Goal: Task Accomplishment & Management: Manage account settings

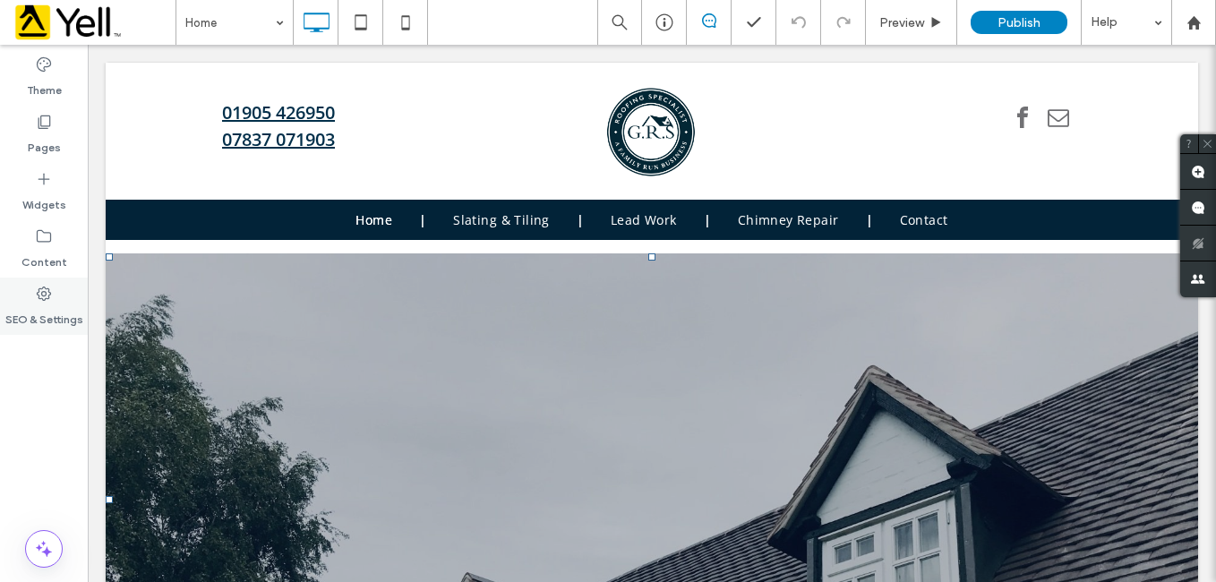
click at [34, 301] on div "SEO & Settings" at bounding box center [44, 306] width 88 height 57
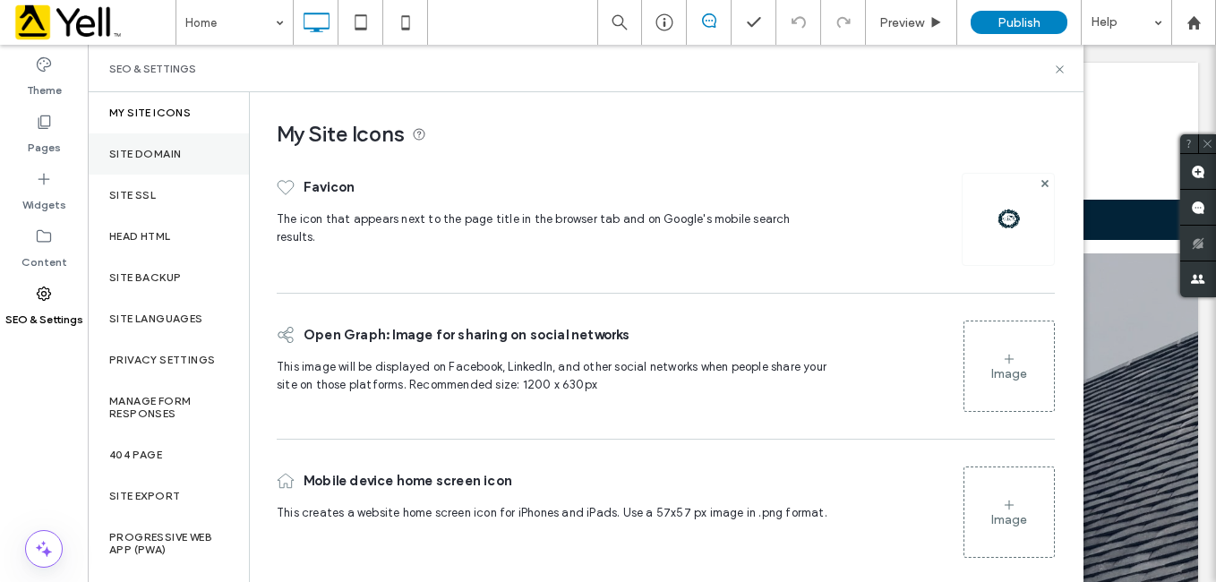
click at [159, 143] on div "Site Domain" at bounding box center [168, 153] width 161 height 41
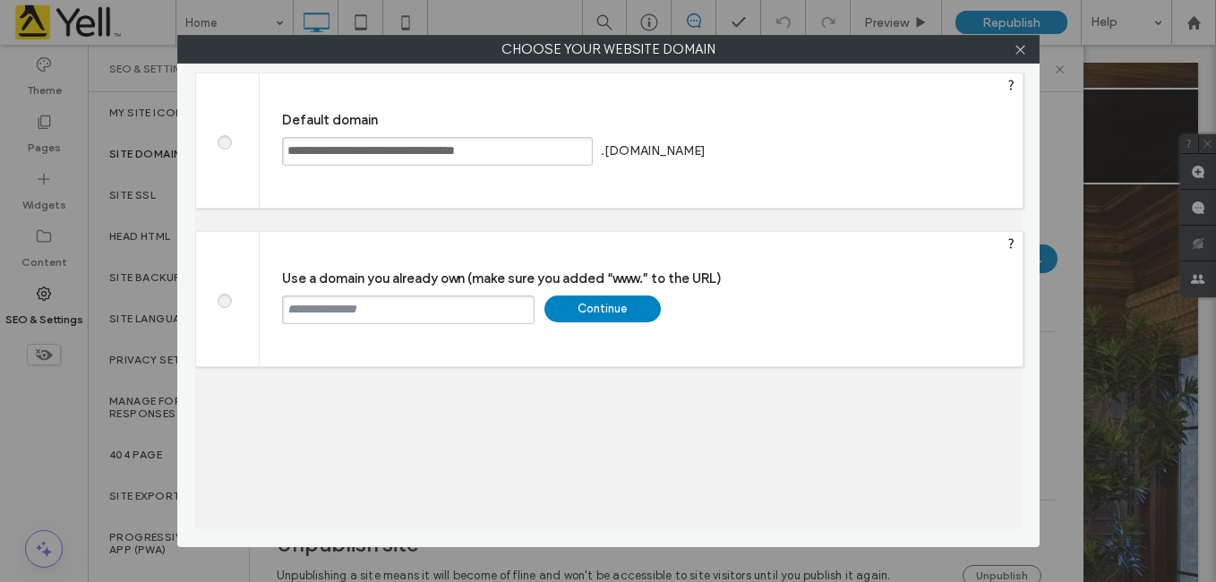
click at [525, 150] on input "**********" at bounding box center [437, 151] width 311 height 29
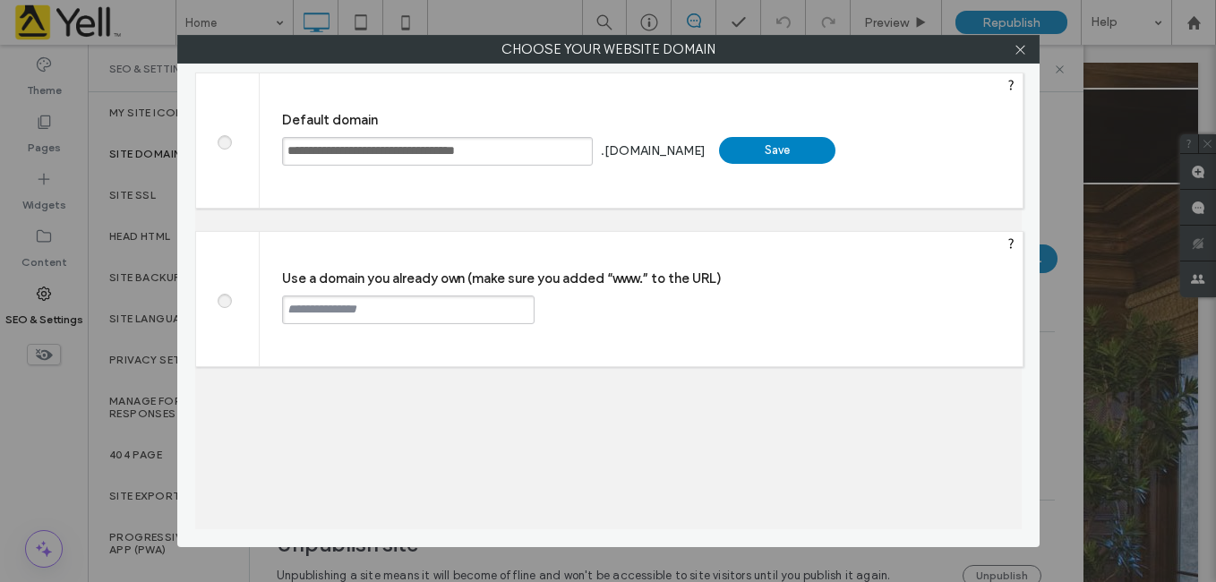
click at [764, 150] on div "Save" at bounding box center [777, 150] width 116 height 27
type input "**********"
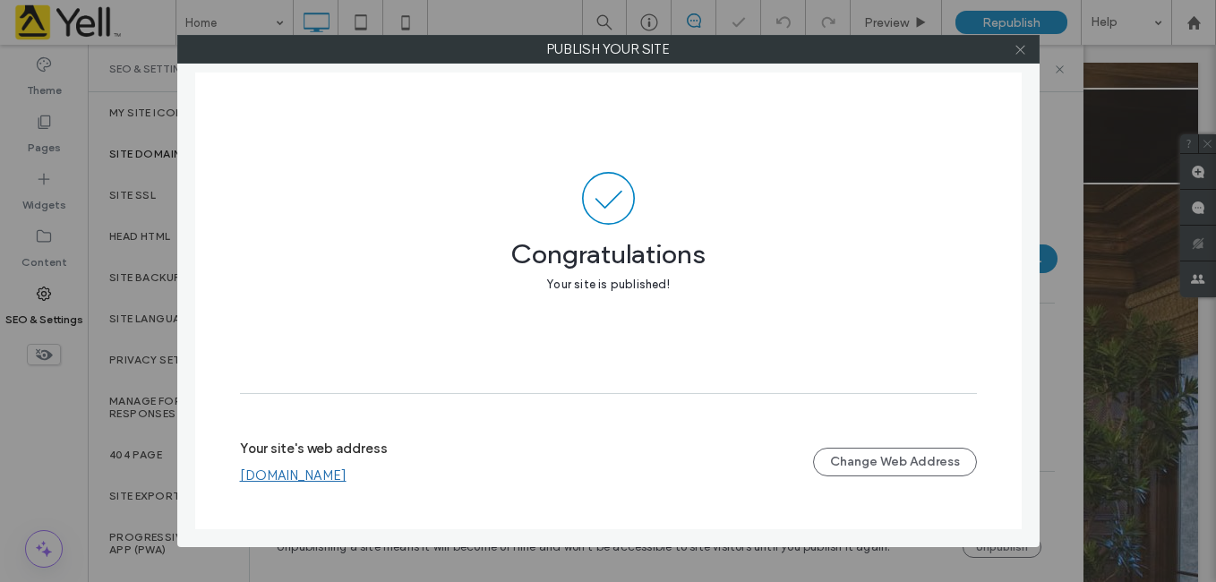
click at [1024, 49] on icon at bounding box center [1020, 49] width 13 height 13
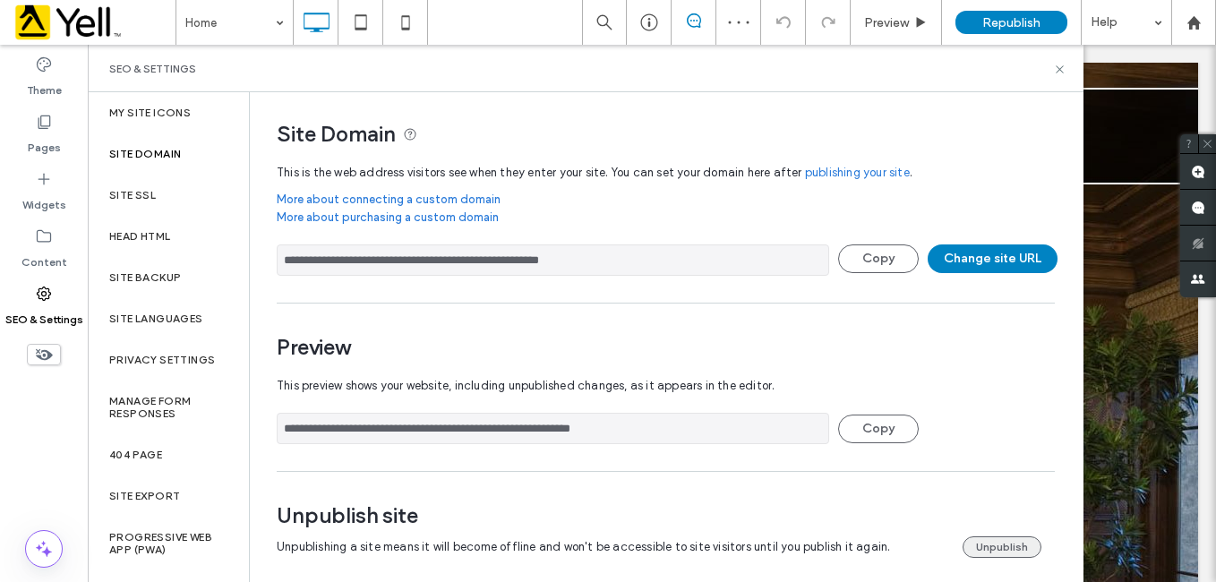
click at [1004, 546] on button "Unpublish" at bounding box center [1002, 546] width 79 height 21
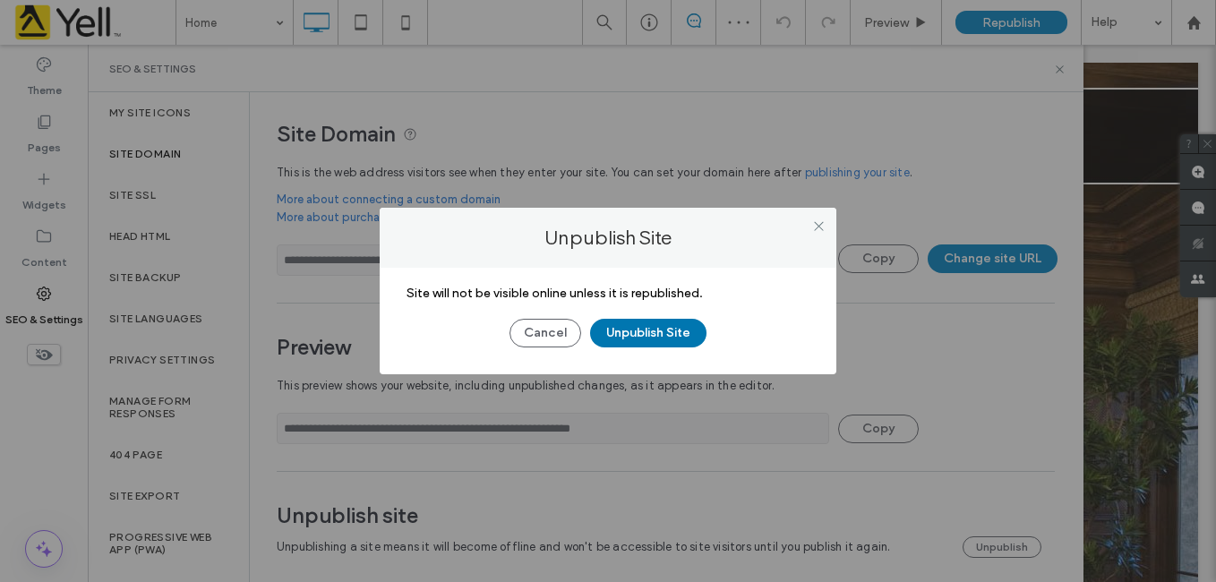
click at [635, 331] on button "Unpublish Site" at bounding box center [648, 333] width 116 height 29
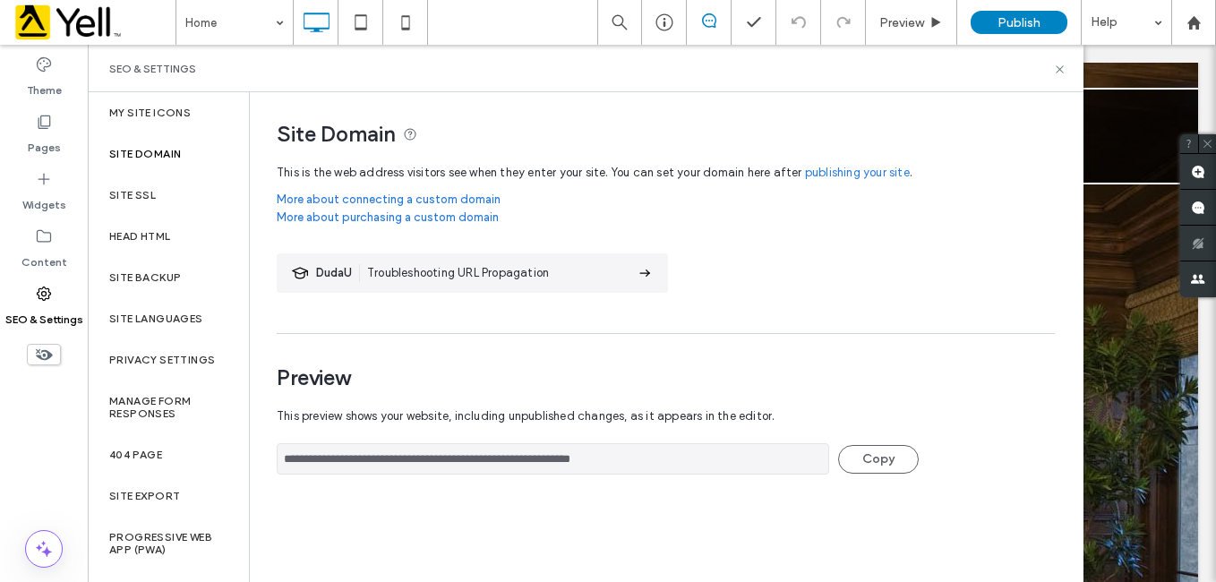
click at [152, 158] on label "Site Domain" at bounding box center [145, 154] width 72 height 13
click at [171, 150] on label "Site Domain" at bounding box center [145, 154] width 72 height 13
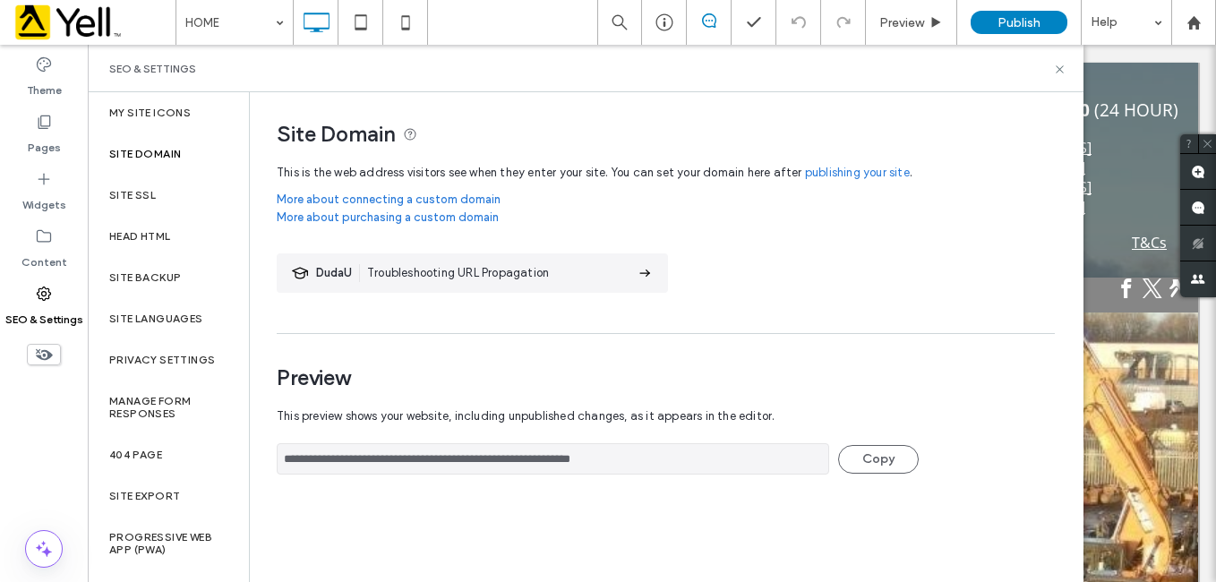
click at [180, 150] on label "Site Domain" at bounding box center [145, 154] width 72 height 13
click at [141, 152] on label "Site Domain" at bounding box center [145, 154] width 72 height 13
